Goal: Task Accomplishment & Management: Use online tool/utility

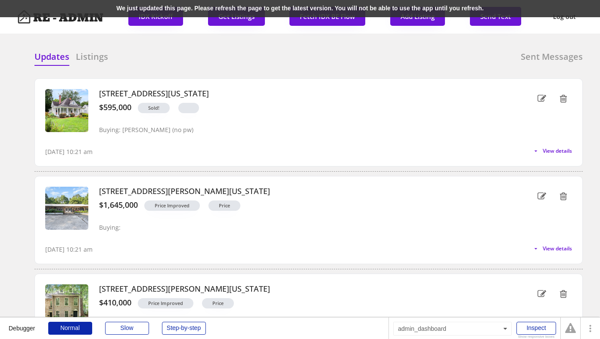
click at [128, 7] on div "We just updated this page. Please refresh the page to get the latest version. Y…" at bounding box center [300, 8] width 600 height 17
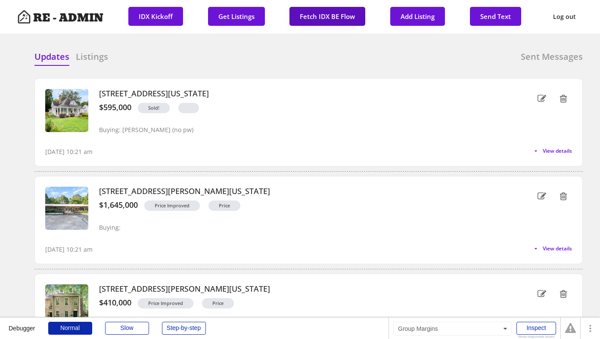
click at [309, 13] on button "Fetch IDX BE Flow" at bounding box center [327, 16] width 76 height 19
click at [322, 49] on div "Updates Listings Sent Messages 101 W Delafield Avenue, Durham, North Carolina $…" at bounding box center [299, 50] width 565 height 21
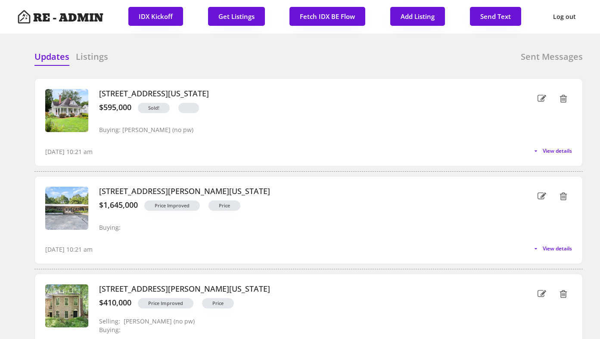
click at [213, 49] on div "Updates Listings Sent Messages 101 W Delafield Avenue, Durham, North Carolina $…" at bounding box center [299, 50] width 565 height 21
click at [90, 60] on h6 "Listings" at bounding box center [92, 57] width 32 height 12
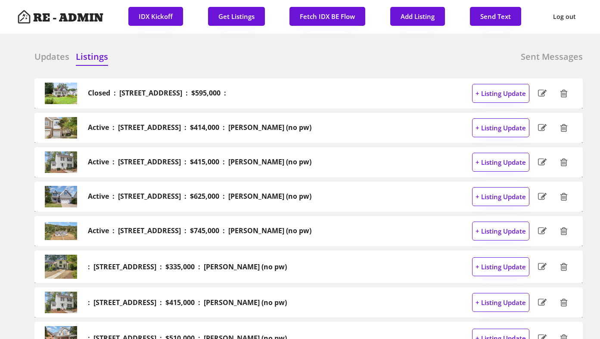
click at [54, 60] on h6 "Updates" at bounding box center [51, 57] width 35 height 12
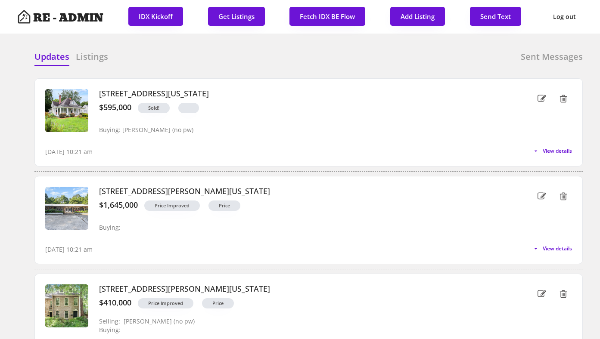
click at [179, 58] on div "Updates Listings Sent Messages" at bounding box center [308, 59] width 548 height 17
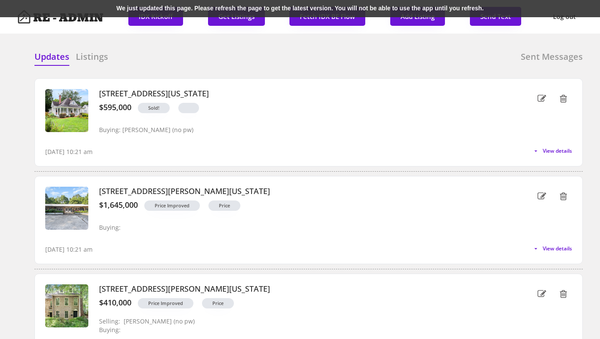
click at [162, 11] on div "We just updated this page. Please refresh the page to get the latest version. Y…" at bounding box center [300, 8] width 600 height 17
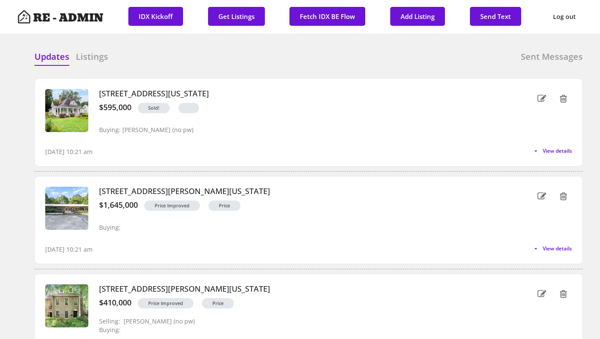
click at [178, 63] on div "Updates Listings Sent Messages" at bounding box center [308, 59] width 548 height 17
click at [319, 16] on button "Fetch IDX BE Flow" at bounding box center [327, 16] width 76 height 19
click at [211, 52] on div "Updates Listings Sent Messages" at bounding box center [308, 59] width 548 height 17
click at [98, 56] on h6 "Listings" at bounding box center [92, 57] width 32 height 12
click at [53, 56] on h6 "Updates" at bounding box center [51, 57] width 35 height 12
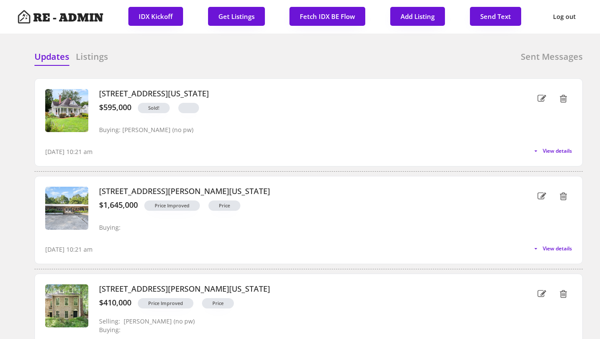
click at [176, 65] on div "Updates Listings Sent Messages" at bounding box center [308, 59] width 548 height 17
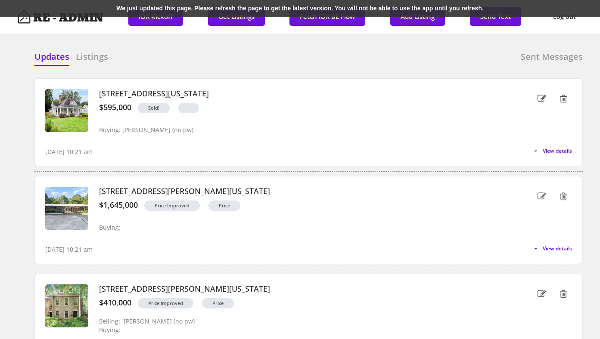
click at [194, 7] on div "We just updated this page. Please refresh the page to get the latest version. Y…" at bounding box center [300, 8] width 600 height 17
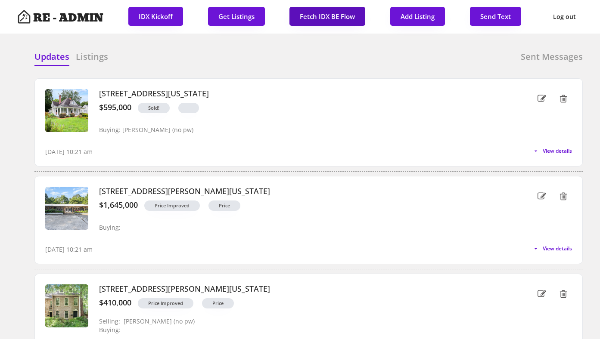
click at [327, 13] on button "Fetch IDX BE Flow" at bounding box center [327, 16] width 76 height 19
click at [99, 60] on h6 "Listings" at bounding box center [92, 57] width 32 height 12
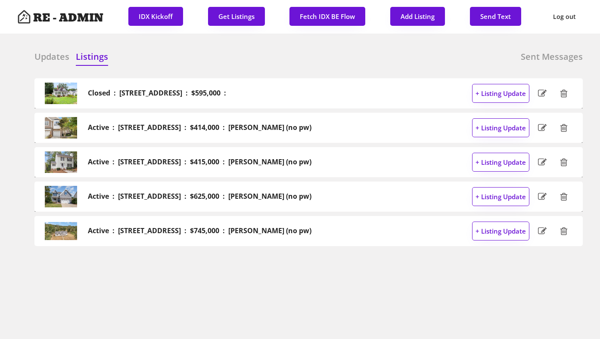
click at [45, 55] on h6 "Updates" at bounding box center [51, 57] width 35 height 12
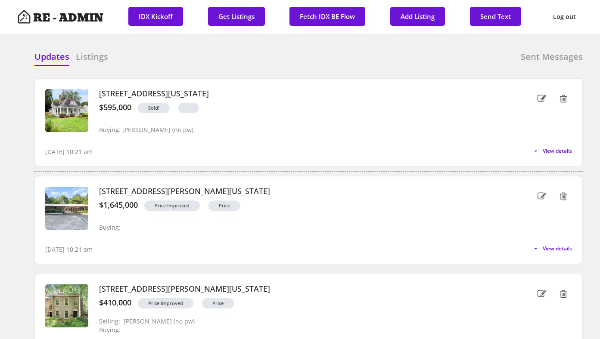
click at [195, 63] on div "Updates Listings Sent Messages" at bounding box center [308, 59] width 548 height 17
click at [160, 49] on div "Updates Listings Sent Messages 101 W Delafield Avenue, Durham, North Carolina $…" at bounding box center [299, 50] width 565 height 21
